Goal: Information Seeking & Learning: Check status

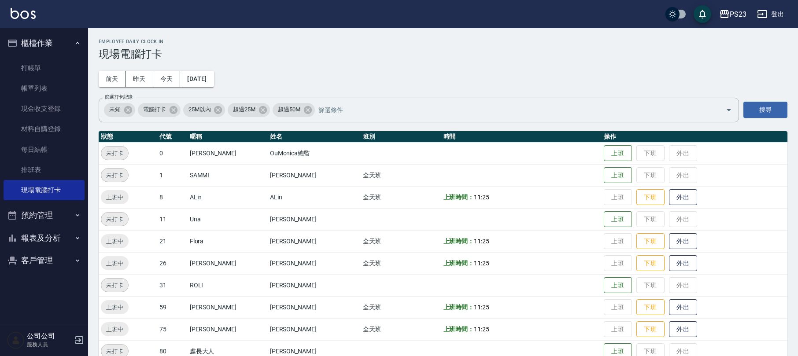
scroll to position [39, 0]
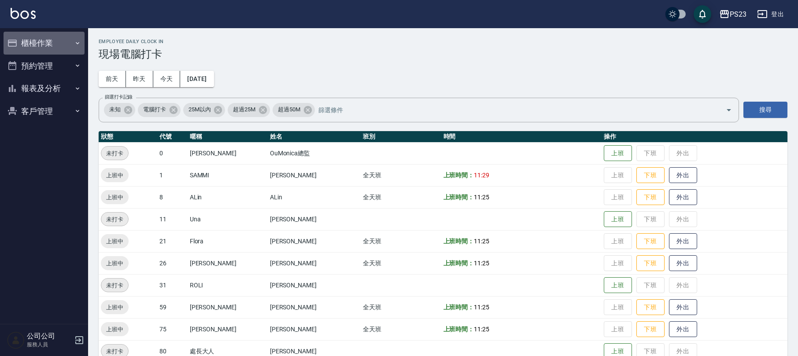
click at [59, 48] on button "櫃檯作業" at bounding box center [44, 43] width 81 height 23
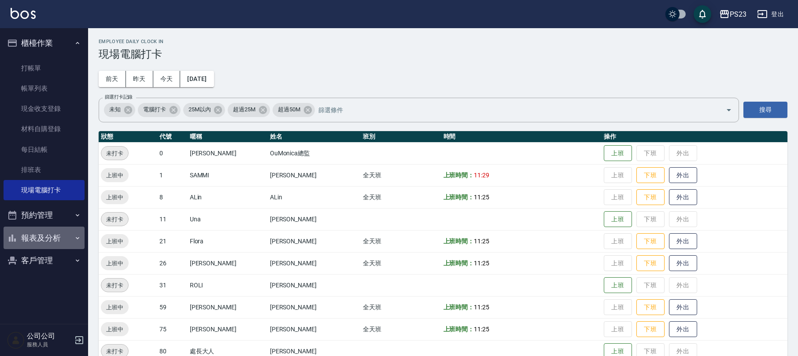
click at [59, 235] on button "報表及分析" at bounding box center [44, 238] width 81 height 23
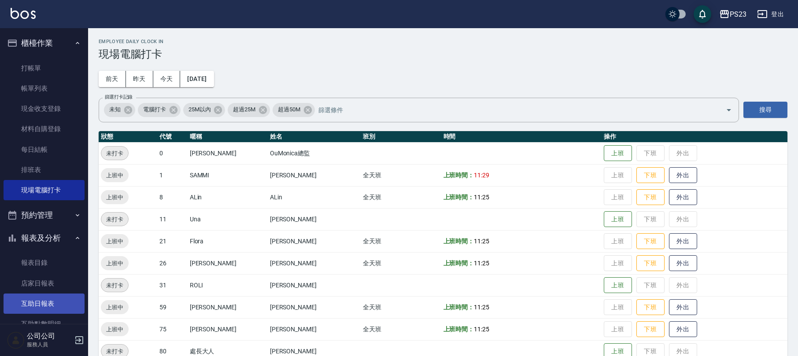
scroll to position [117, 0]
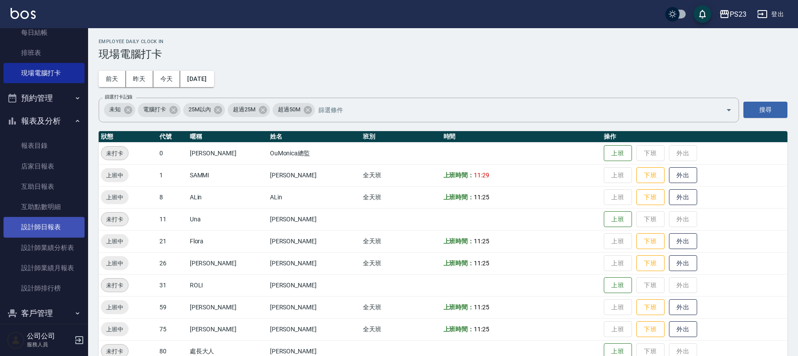
click at [46, 222] on link "設計師日報表" at bounding box center [44, 227] width 81 height 20
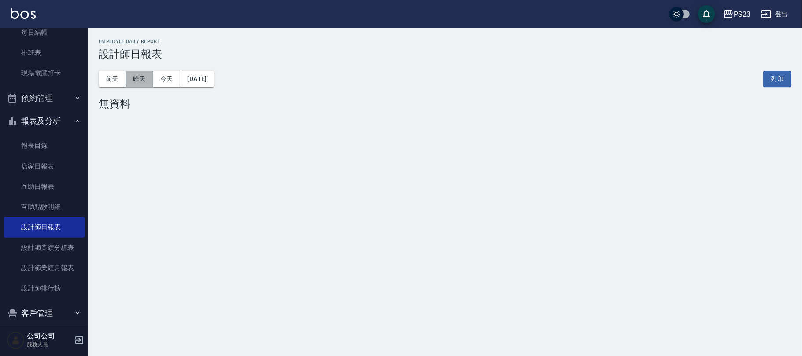
click at [141, 79] on button "昨天" at bounding box center [139, 79] width 27 height 16
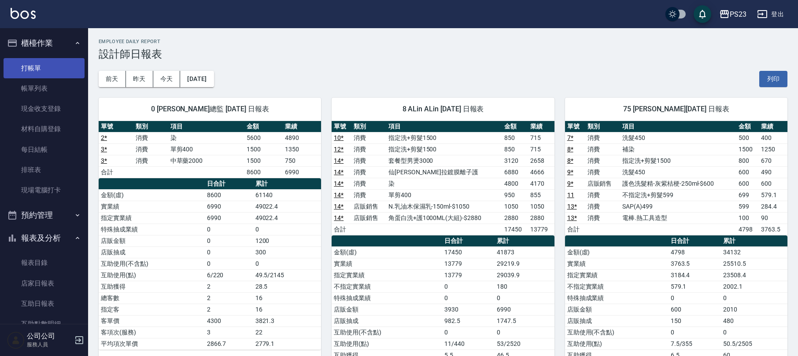
click at [54, 65] on link "打帳單" at bounding box center [44, 68] width 81 height 20
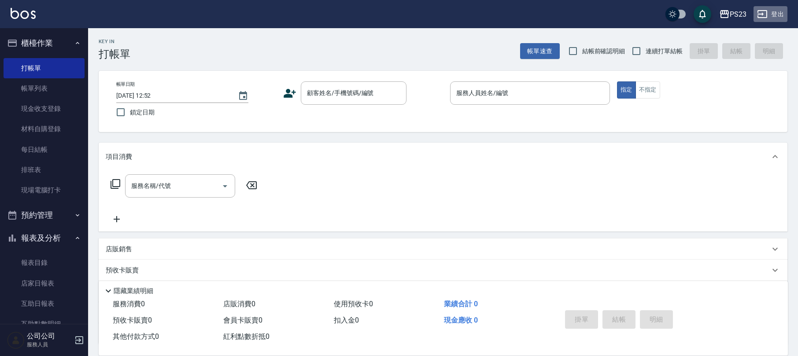
click at [781, 12] on button "登出" at bounding box center [771, 14] width 34 height 16
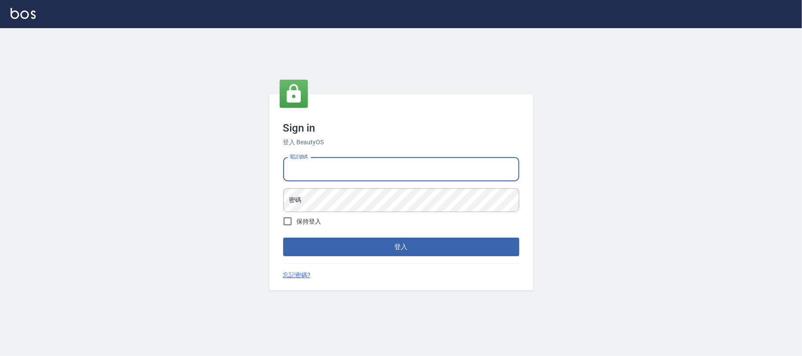
click at [358, 171] on input "電話號碼" at bounding box center [401, 170] width 236 height 24
type input "0930798111"
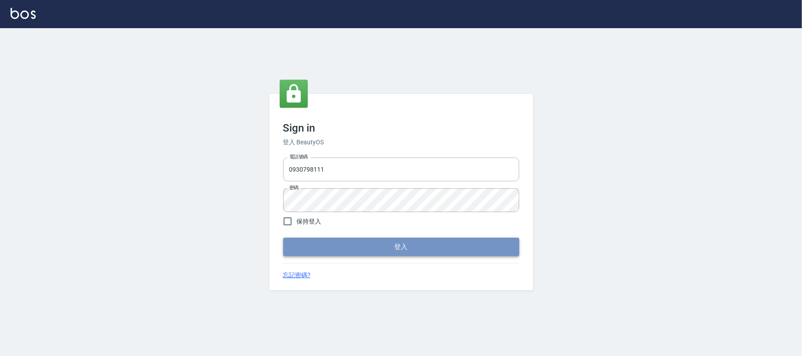
click at [358, 244] on button "登入" at bounding box center [401, 247] width 236 height 19
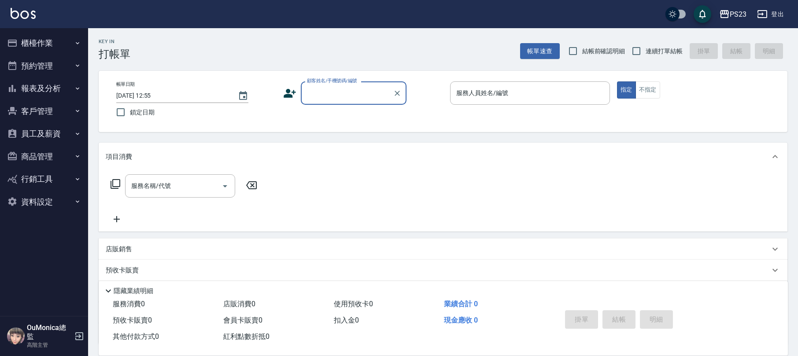
click at [46, 89] on button "報表及分析" at bounding box center [44, 88] width 81 height 23
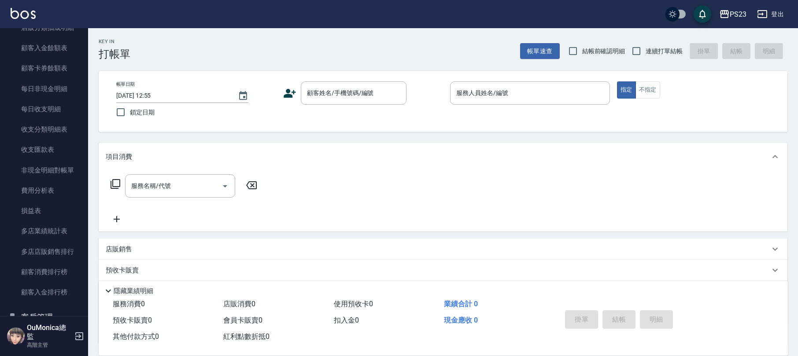
scroll to position [718, 0]
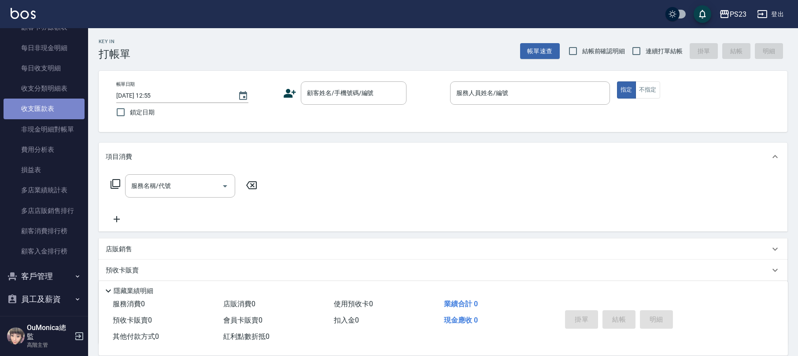
click at [49, 106] on link "收支匯款表" at bounding box center [44, 109] width 81 height 20
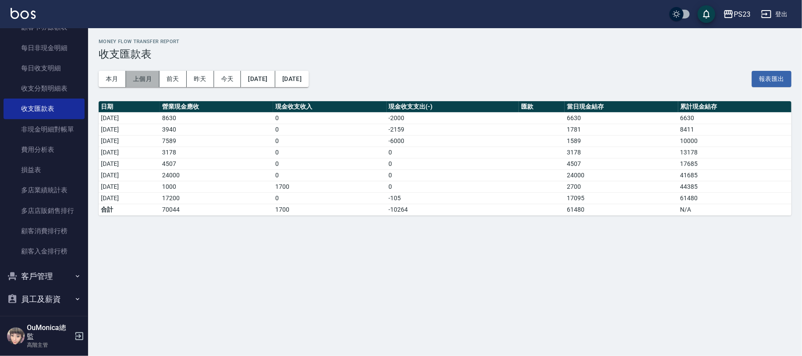
click at [148, 78] on button "上個月" at bounding box center [142, 79] width 33 height 16
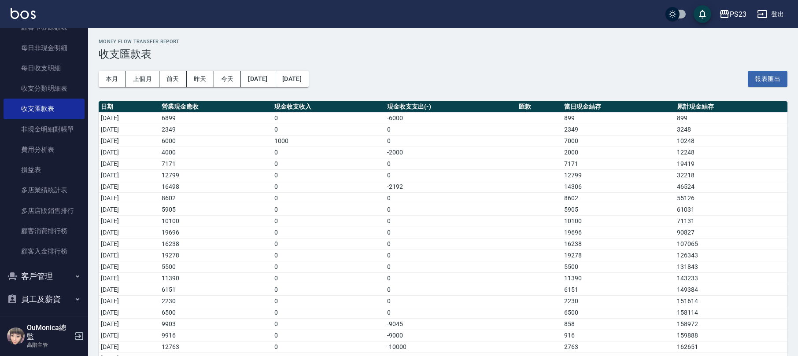
scroll to position [138, 0]
